Goal: Task Accomplishment & Management: Complete application form

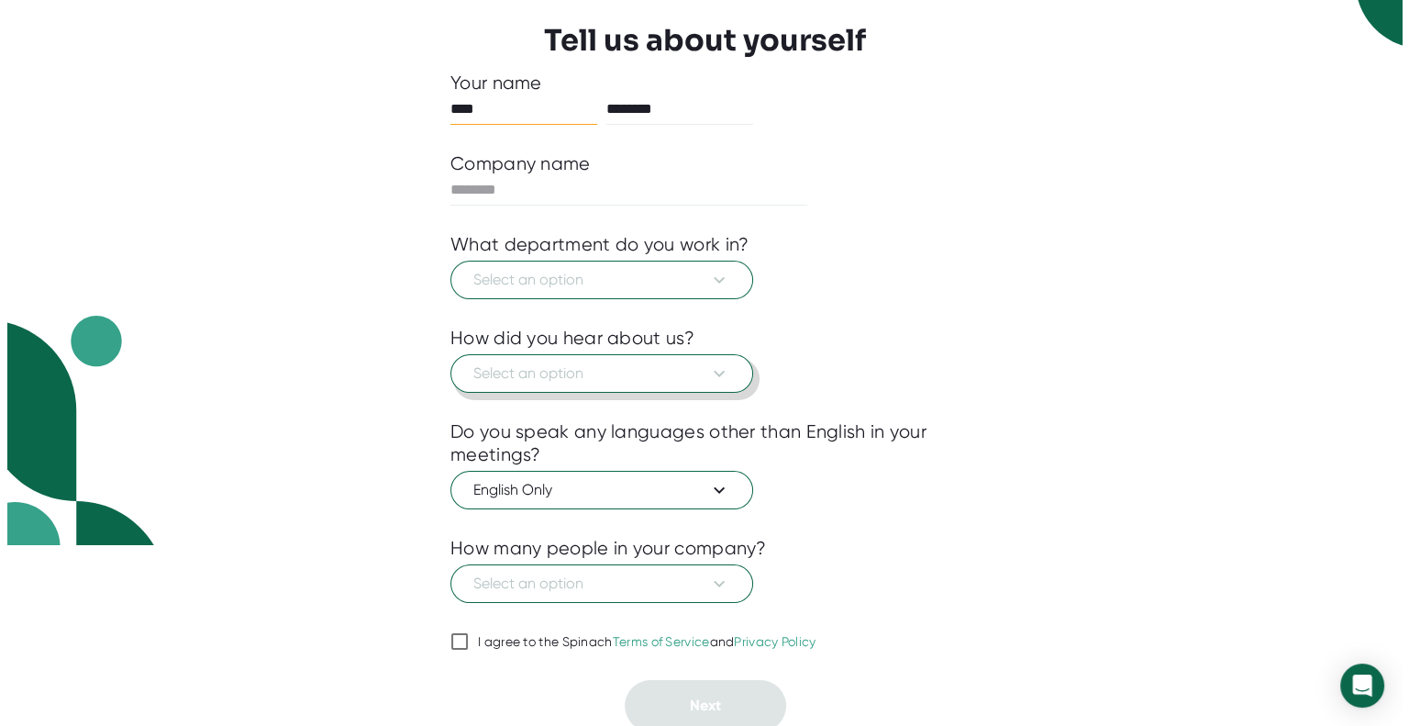
scroll to position [183, 0]
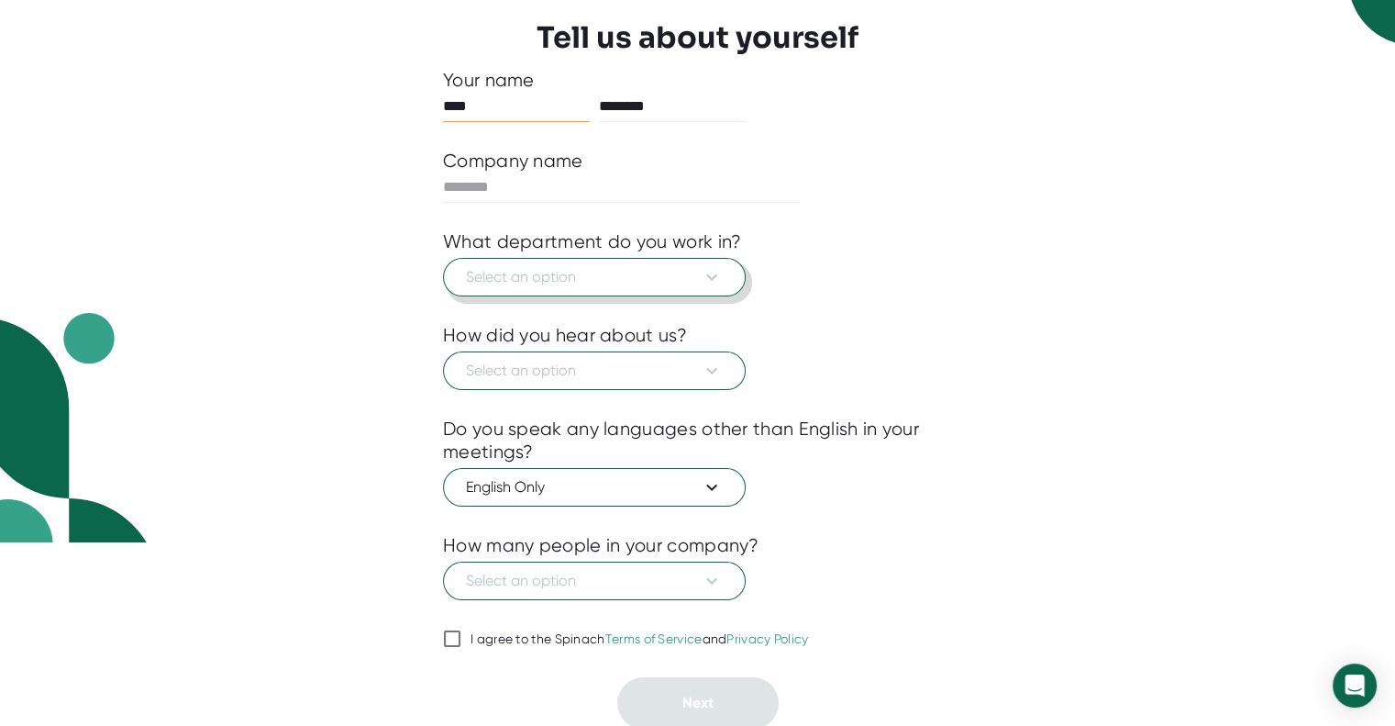
click at [591, 278] on span "Select an option" at bounding box center [594, 277] width 257 height 22
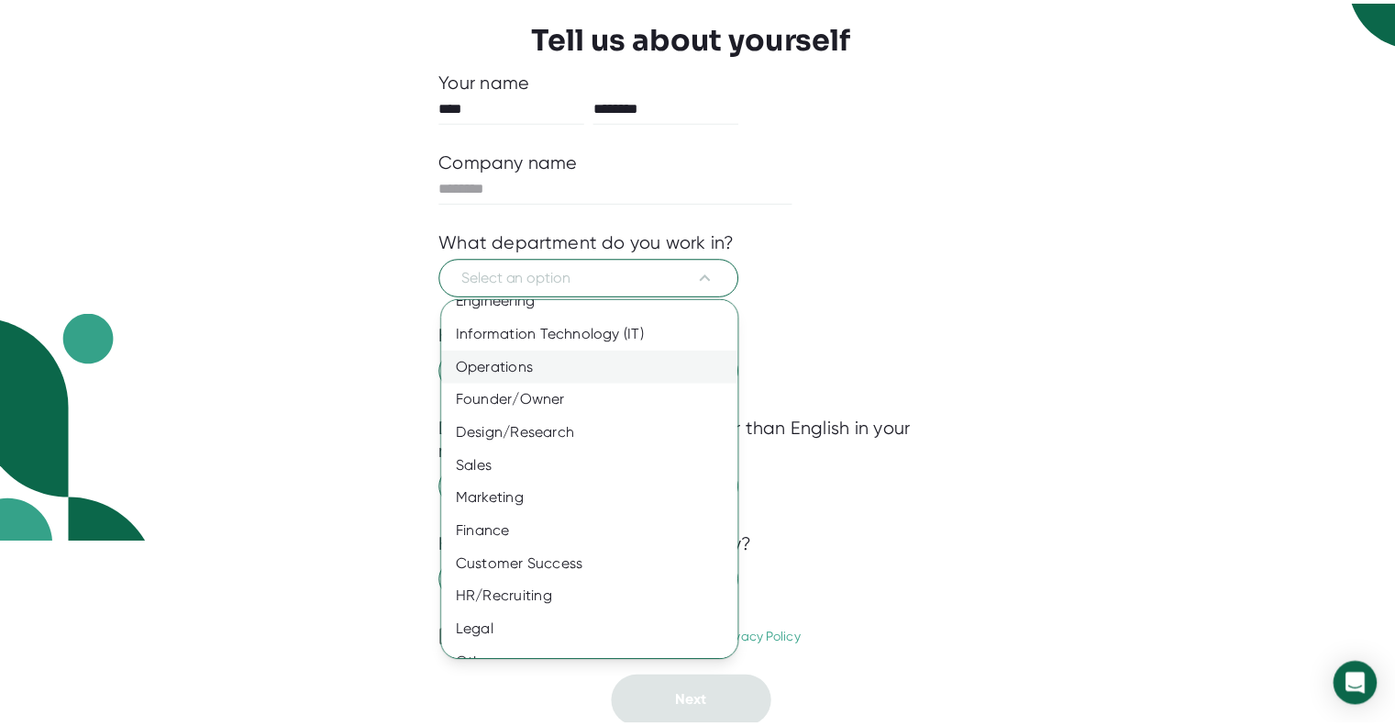
scroll to position [74, 0]
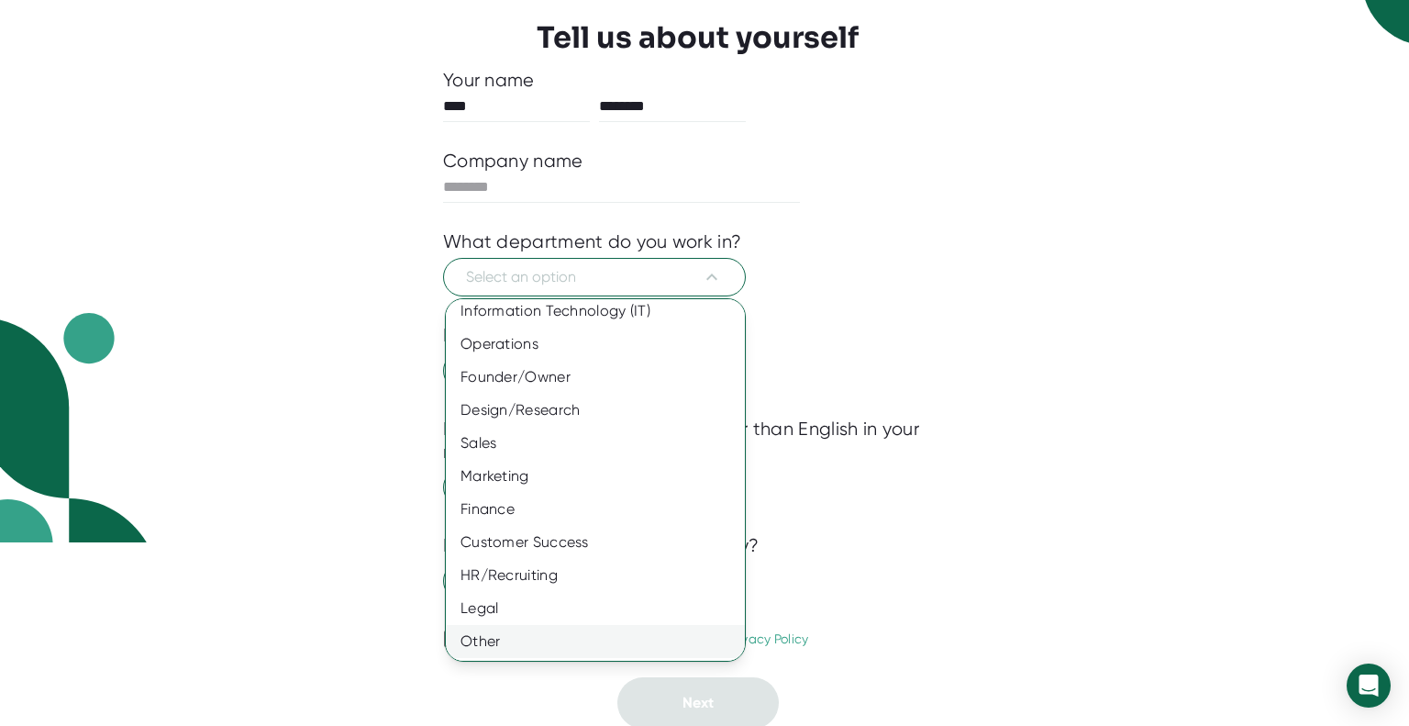
click at [526, 638] on div "Other" at bounding box center [602, 641] width 313 height 33
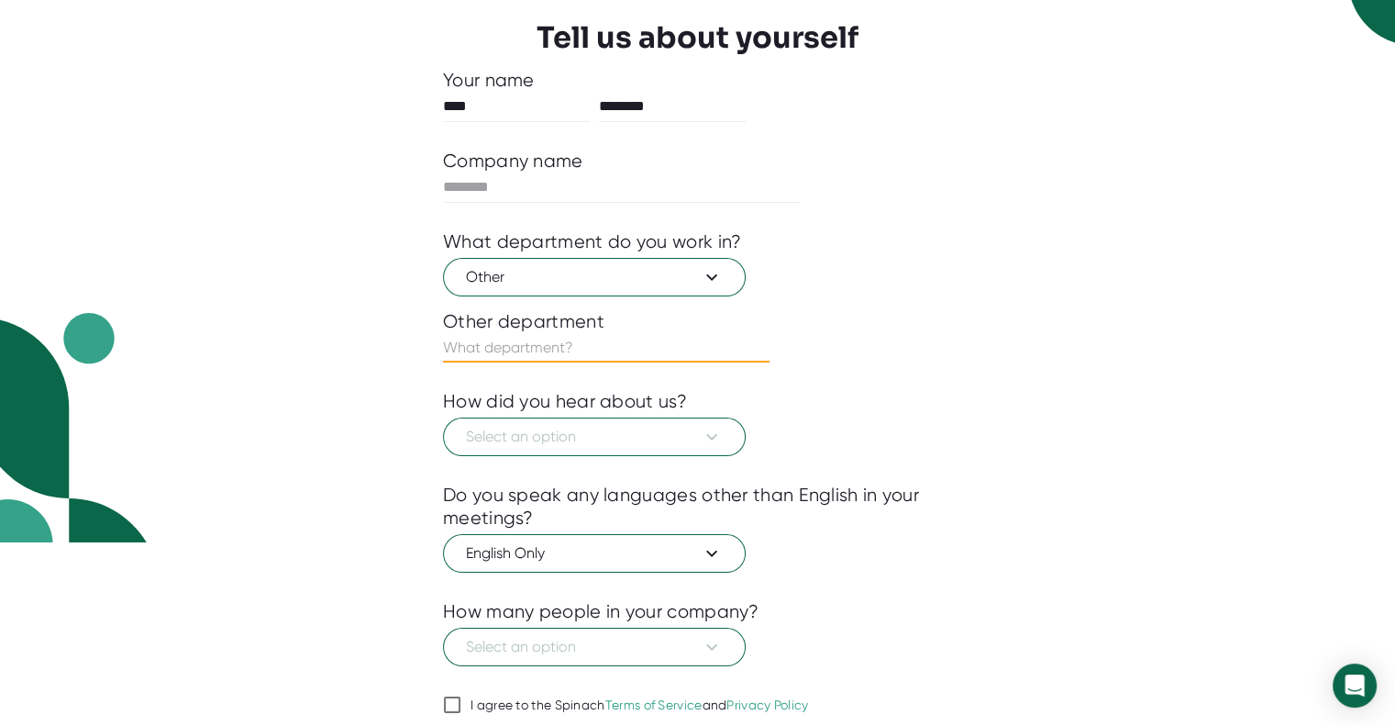
click at [504, 343] on input "text" at bounding box center [606, 347] width 327 height 29
type input "Nursing"
click at [560, 426] on span "Select an option" at bounding box center [594, 437] width 257 height 22
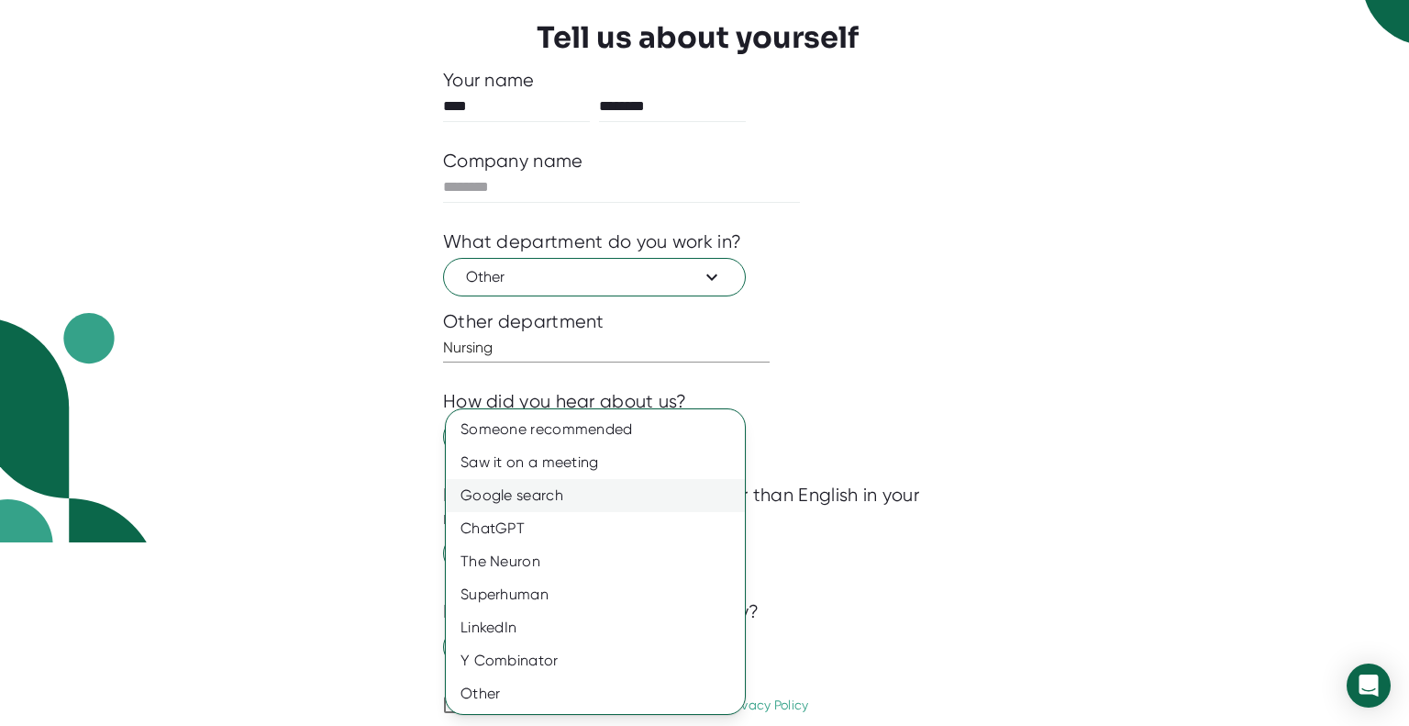
click at [532, 495] on div "Google search" at bounding box center [595, 495] width 299 height 33
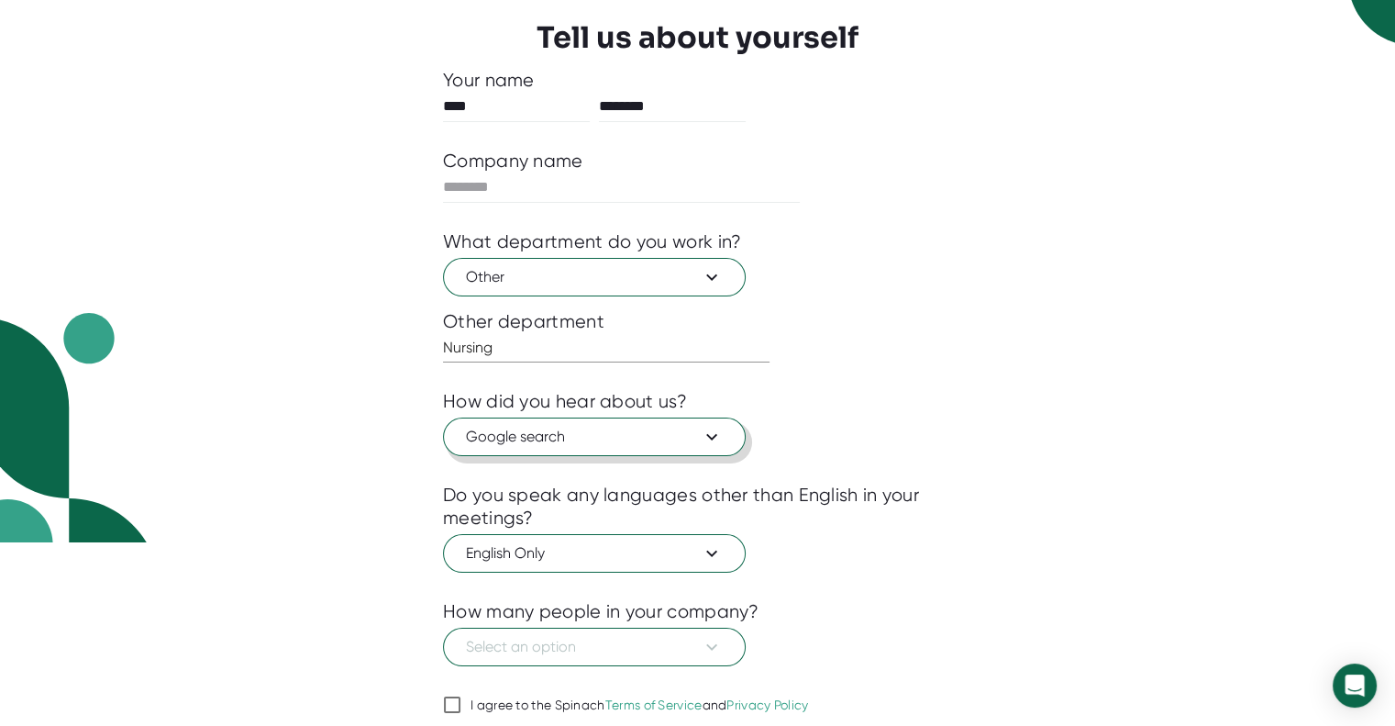
scroll to position [250, 0]
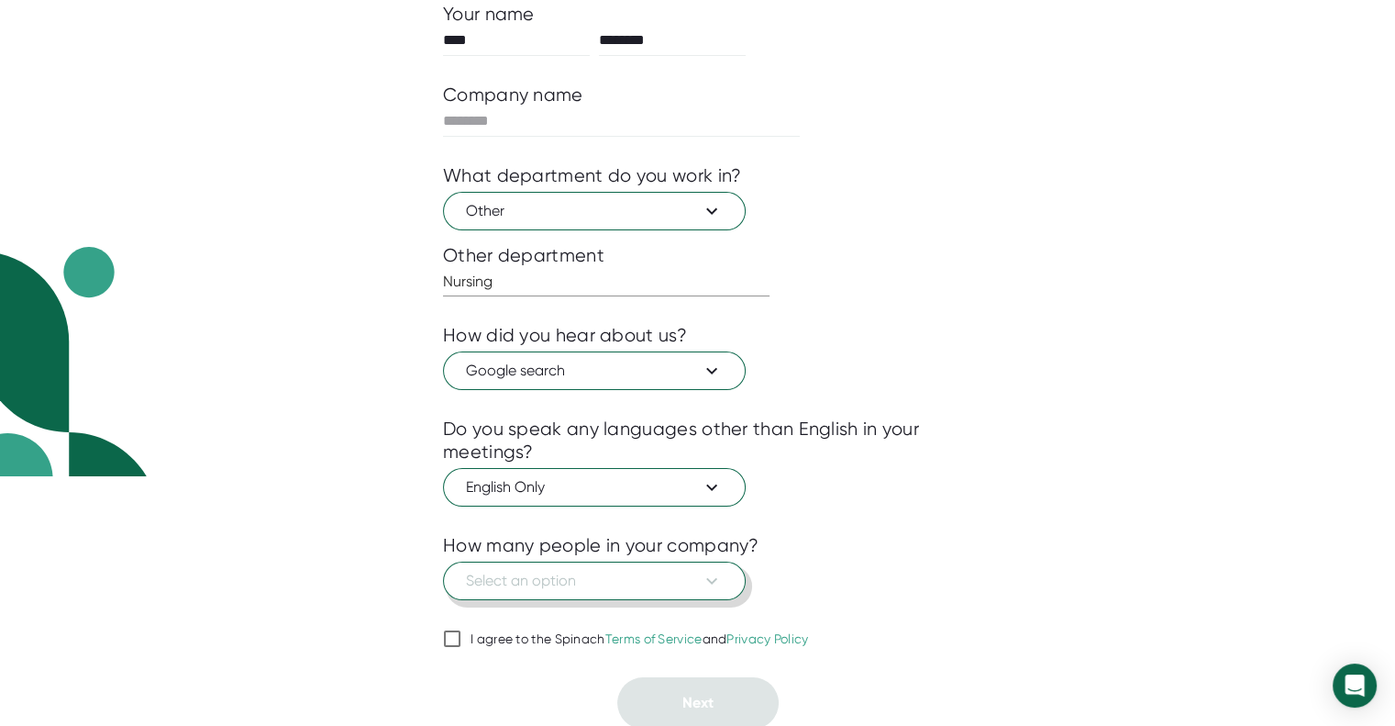
click at [531, 570] on span "Select an option" at bounding box center [594, 581] width 257 height 22
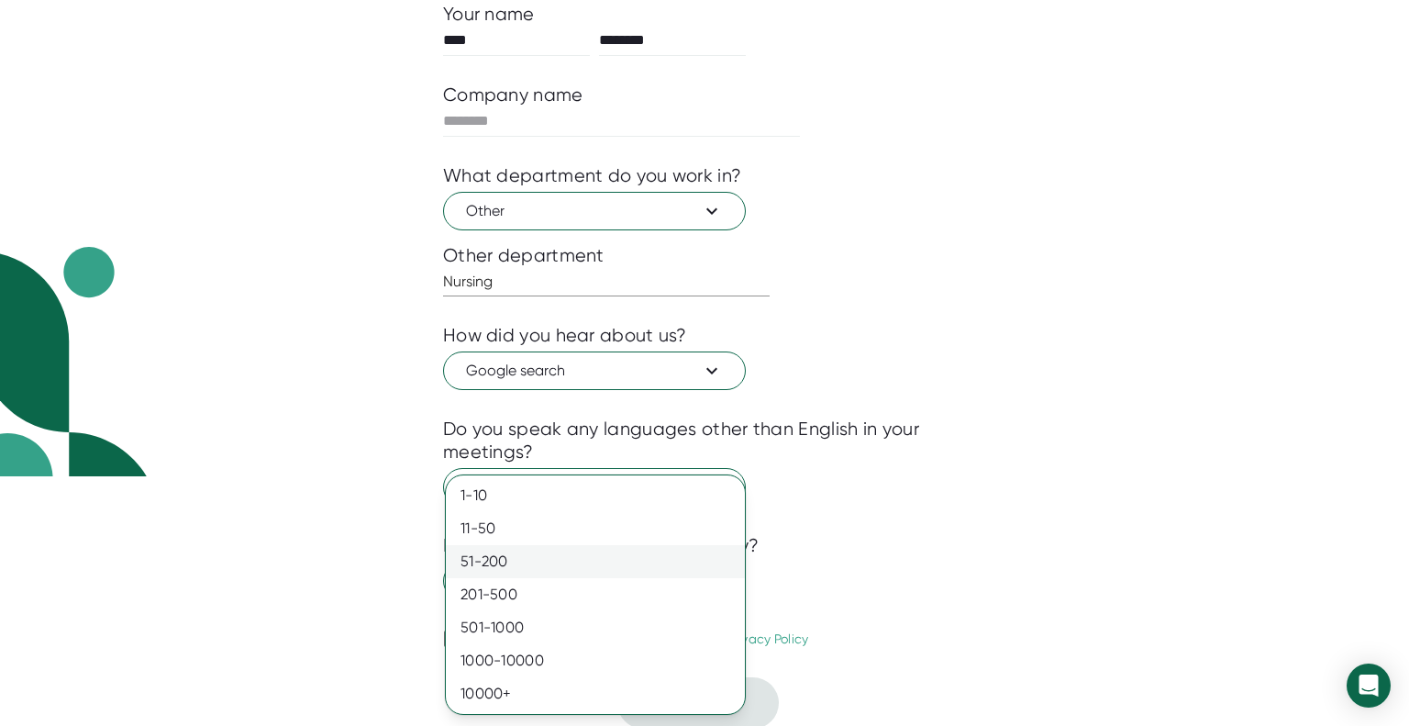
click at [538, 565] on div "51-200" at bounding box center [595, 561] width 299 height 33
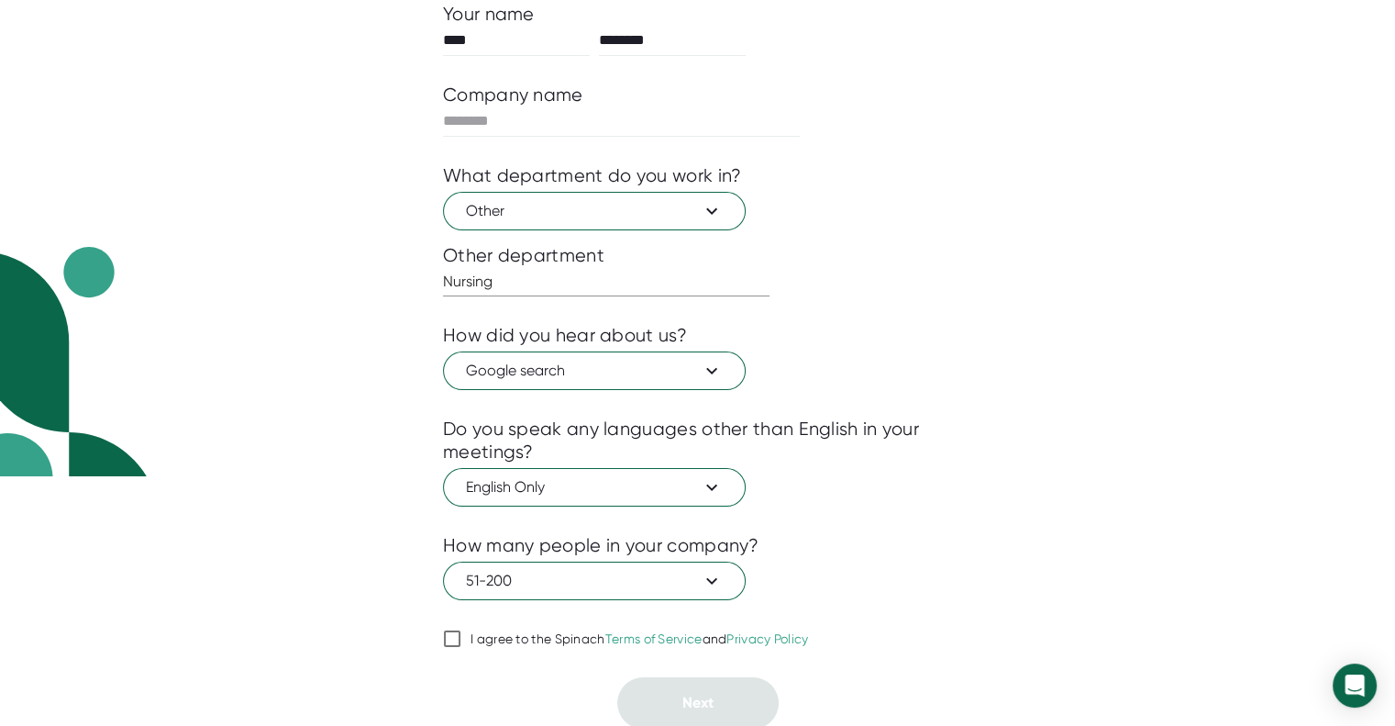
click at [466, 638] on span "I agree to the Spinach Terms of Service and Privacy Policy" at bounding box center [635, 639] width 348 height 17
click at [461, 638] on input "I agree to the Spinach Terms of Service and Privacy Policy" at bounding box center [452, 639] width 18 height 22
checkbox input "true"
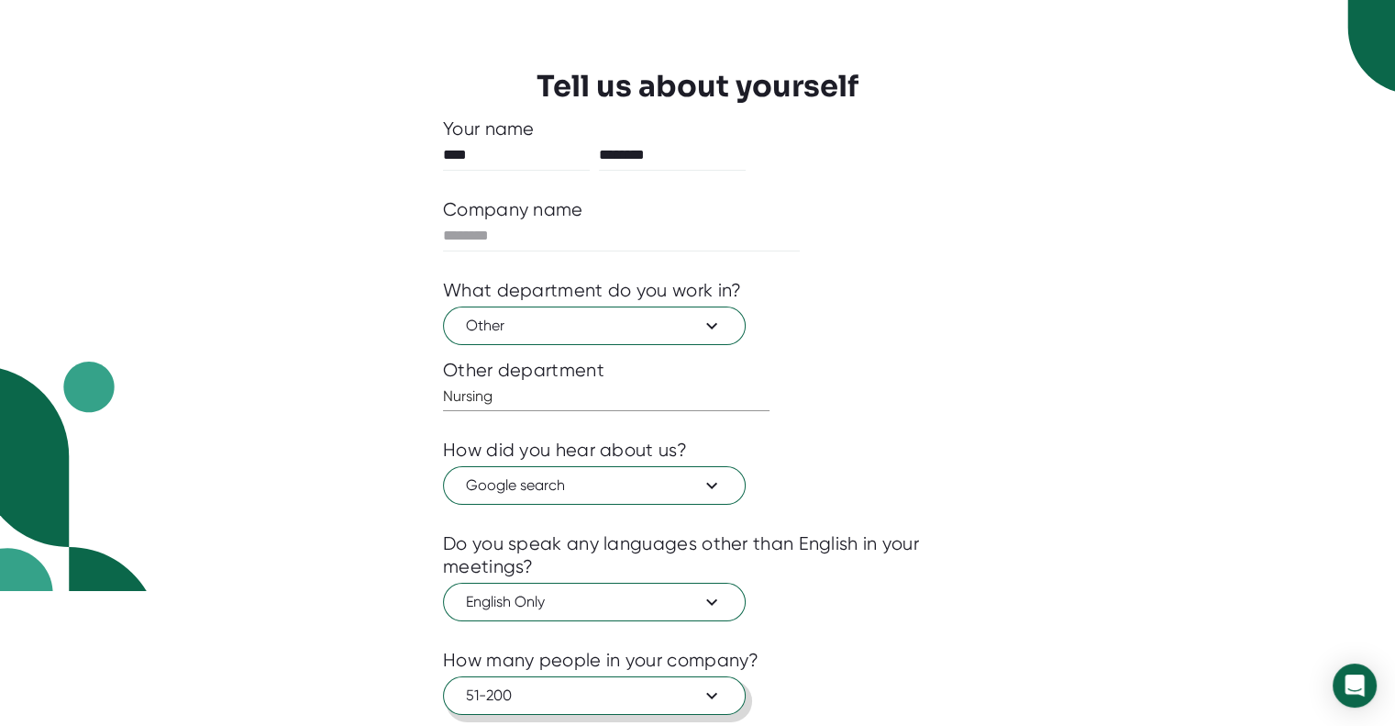
scroll to position [0, 0]
